Goal: Navigation & Orientation: Find specific page/section

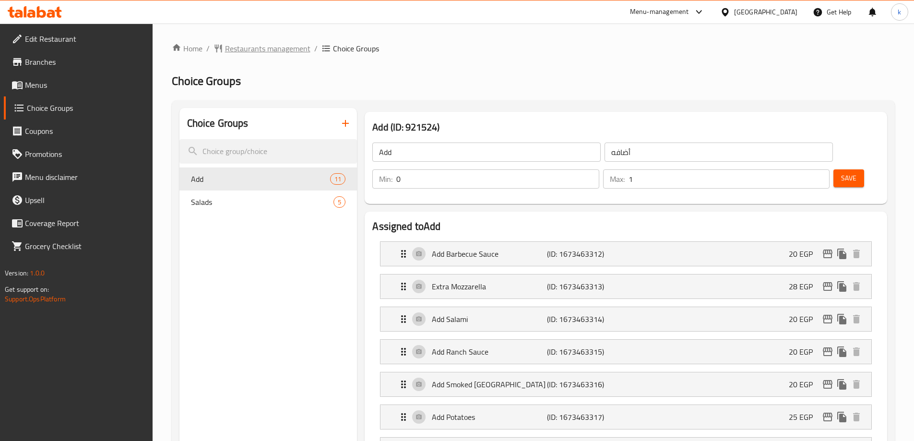
click at [280, 48] on span "Restaurants management" at bounding box center [267, 49] width 85 height 12
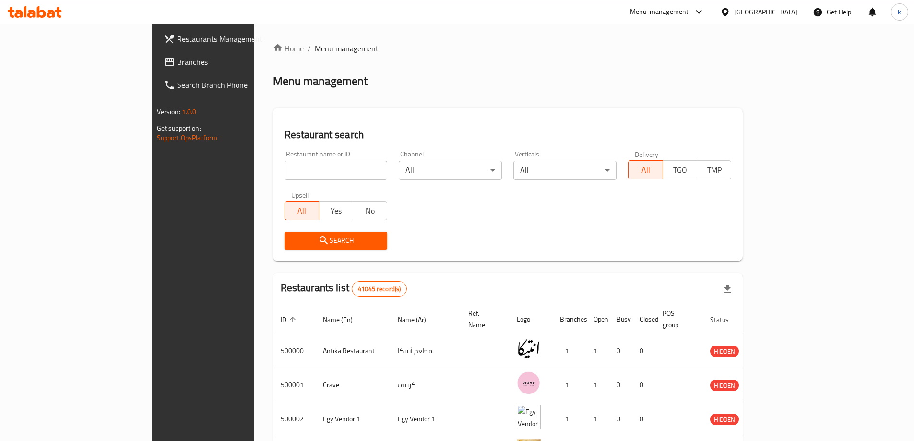
click at [177, 63] on span "Branches" at bounding box center [237, 62] width 120 height 12
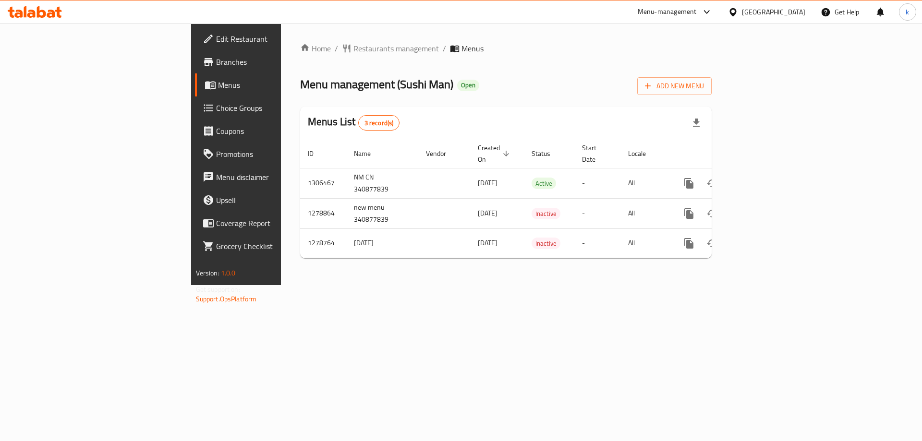
click at [216, 111] on span "Choice Groups" at bounding box center [276, 108] width 121 height 12
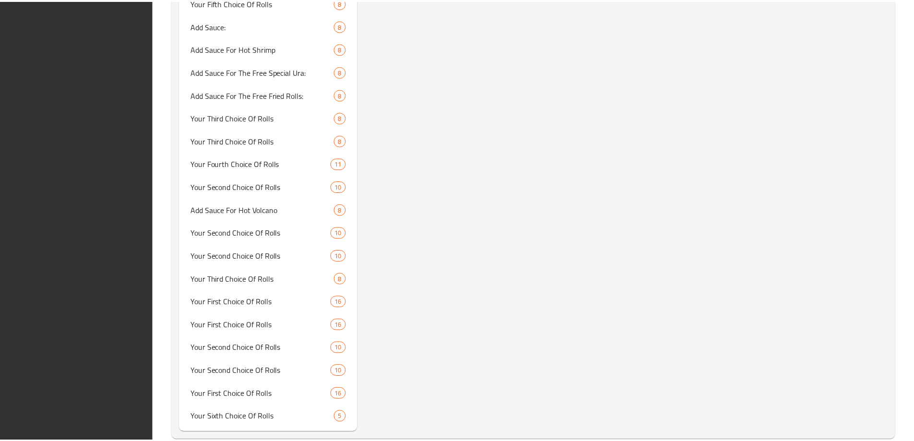
scroll to position [2775, 0]
